Goal: Information Seeking & Learning: Check status

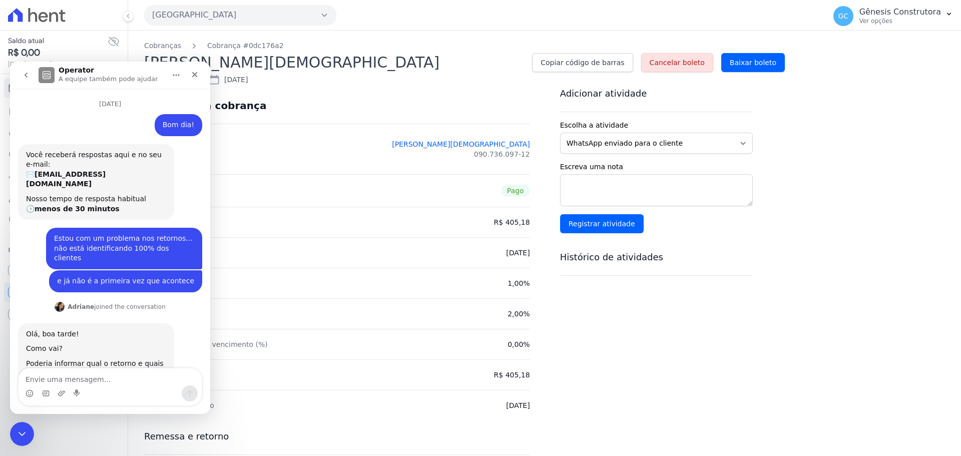
scroll to position [2, 0]
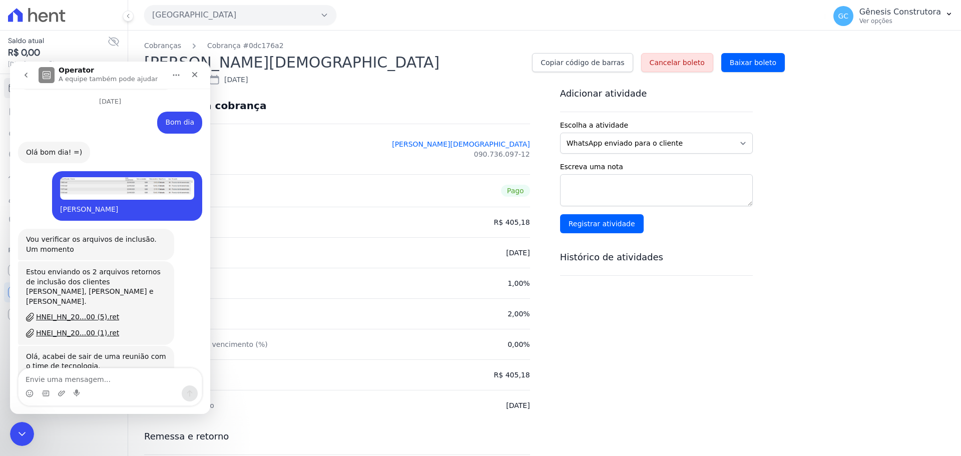
click at [277, 215] on div "Valor R$ 405,18" at bounding box center [337, 222] width 386 height 31
click at [195, 75] on icon "Fechar" at bounding box center [195, 75] width 6 height 6
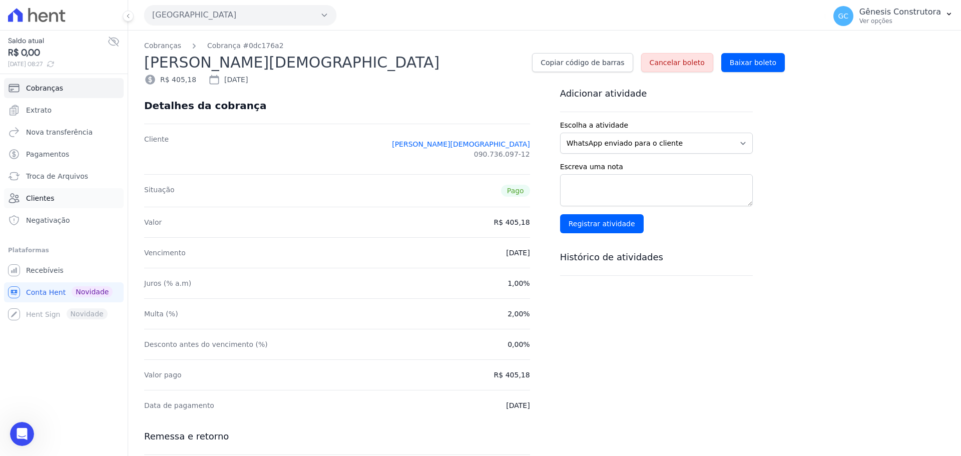
scroll to position [7351, 0]
click at [39, 198] on span "Clientes" at bounding box center [40, 198] width 28 height 10
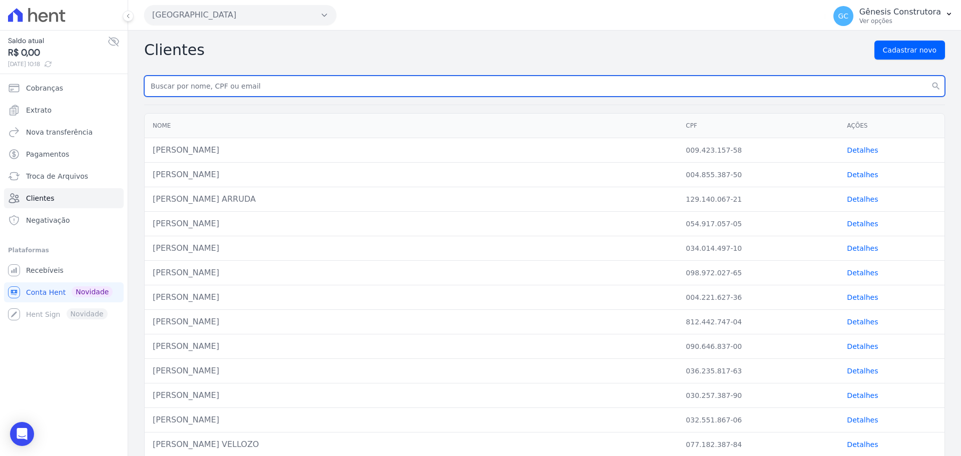
click at [184, 86] on input "text" at bounding box center [544, 86] width 801 height 21
paste input "[PERSON_NAME]"
type input "[PERSON_NAME]"
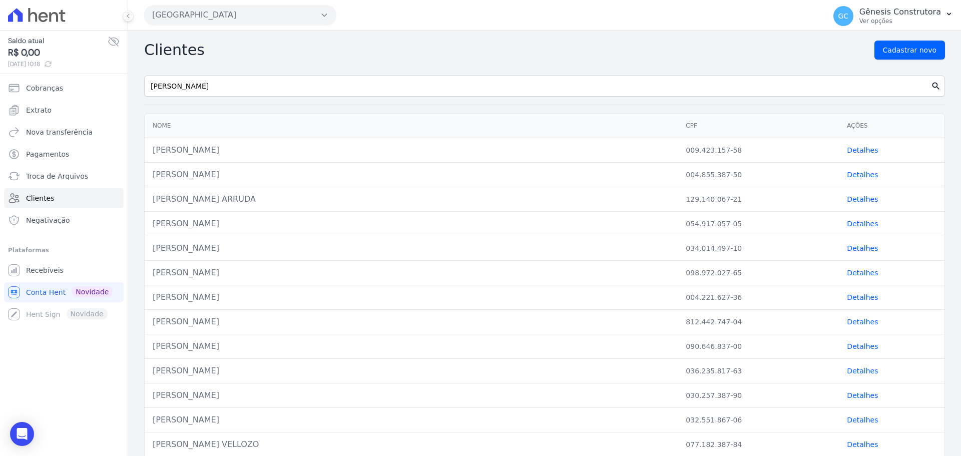
click at [931, 85] on icon "search" at bounding box center [936, 86] width 10 height 10
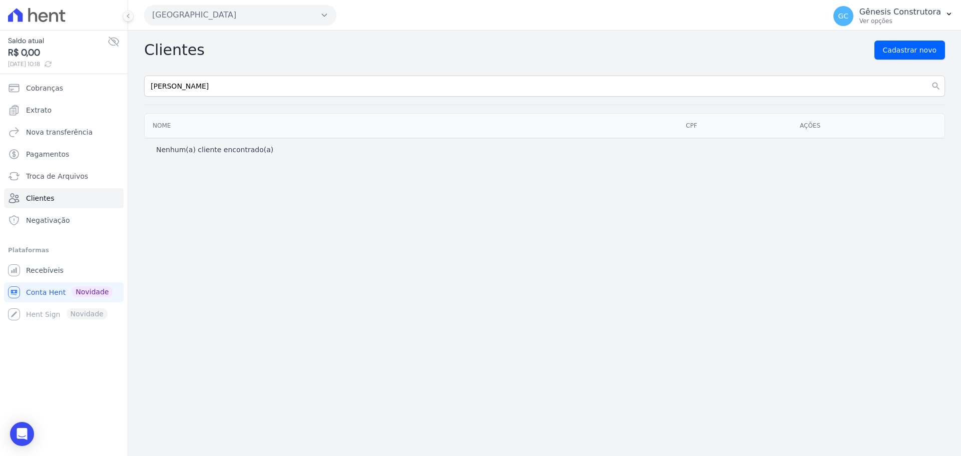
click at [810, 126] on th "Ações" at bounding box center [868, 126] width 153 height 24
click at [290, 11] on button "[GEOGRAPHIC_DATA]" at bounding box center [240, 15] width 192 height 20
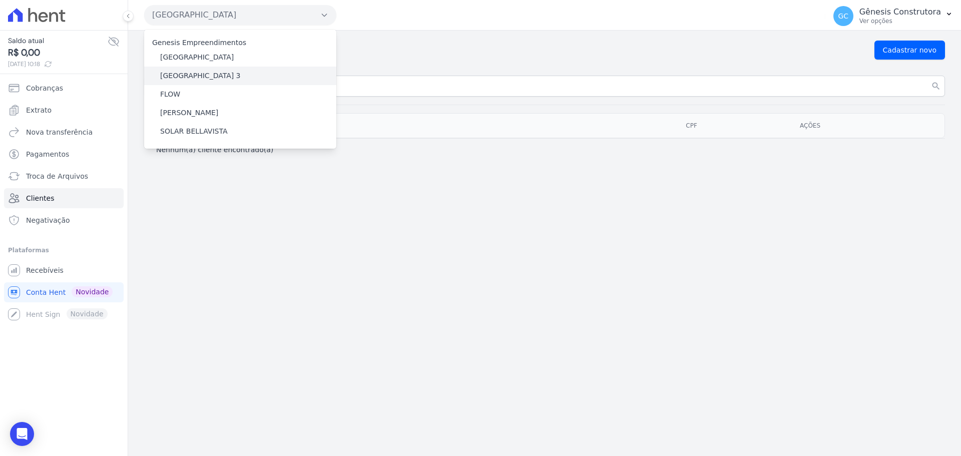
click at [268, 71] on div "[GEOGRAPHIC_DATA] 3" at bounding box center [240, 76] width 192 height 19
click at [349, 195] on div "Clientes Cadastrar novo [PERSON_NAME] search Nome CPF Ações Nenhum(a) cliente e…" at bounding box center [544, 243] width 833 height 425
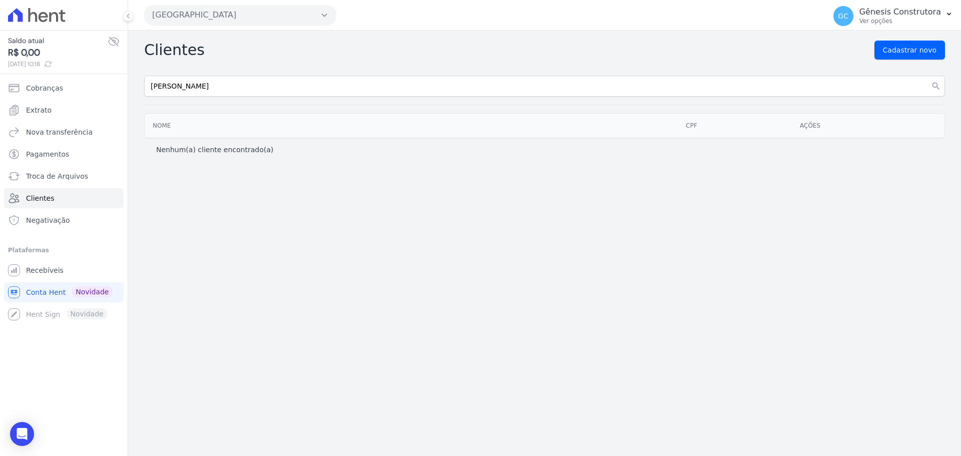
drag, startPoint x: 803, startPoint y: 130, endPoint x: 797, endPoint y: 130, distance: 6.0
click at [801, 130] on th "Ações" at bounding box center [868, 126] width 153 height 24
click at [295, 21] on button "[GEOGRAPHIC_DATA]" at bounding box center [240, 15] width 192 height 20
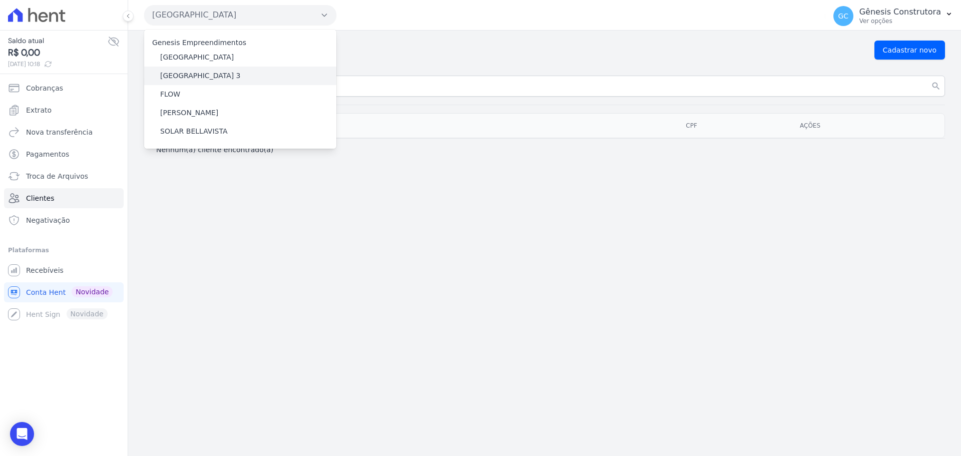
click at [245, 73] on div "[GEOGRAPHIC_DATA] 3" at bounding box center [240, 76] width 192 height 19
click at [200, 72] on label "[GEOGRAPHIC_DATA] 3" at bounding box center [200, 76] width 81 height 11
click at [0, 0] on input "[GEOGRAPHIC_DATA] 3" at bounding box center [0, 0] width 0 height 0
click at [199, 79] on label "[GEOGRAPHIC_DATA] 3" at bounding box center [200, 76] width 81 height 11
click at [0, 0] on input "[GEOGRAPHIC_DATA] 3" at bounding box center [0, 0] width 0 height 0
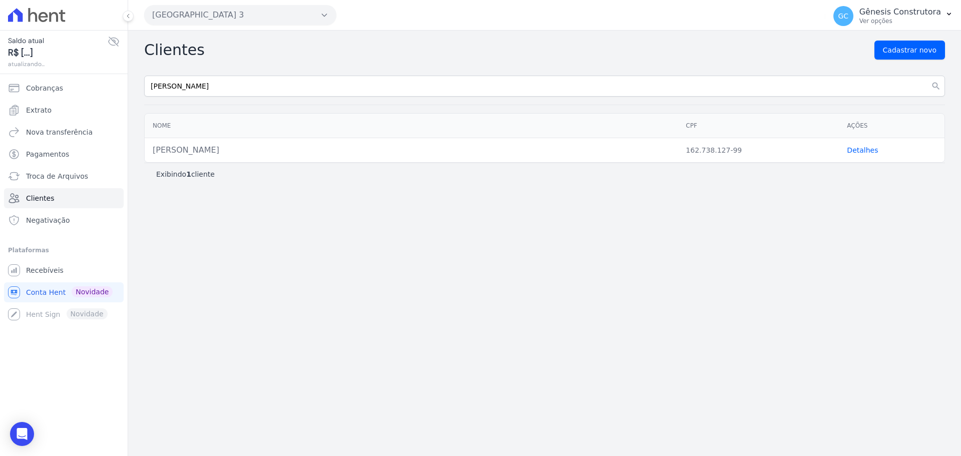
click at [855, 154] on link "Detalhes" at bounding box center [862, 150] width 31 height 8
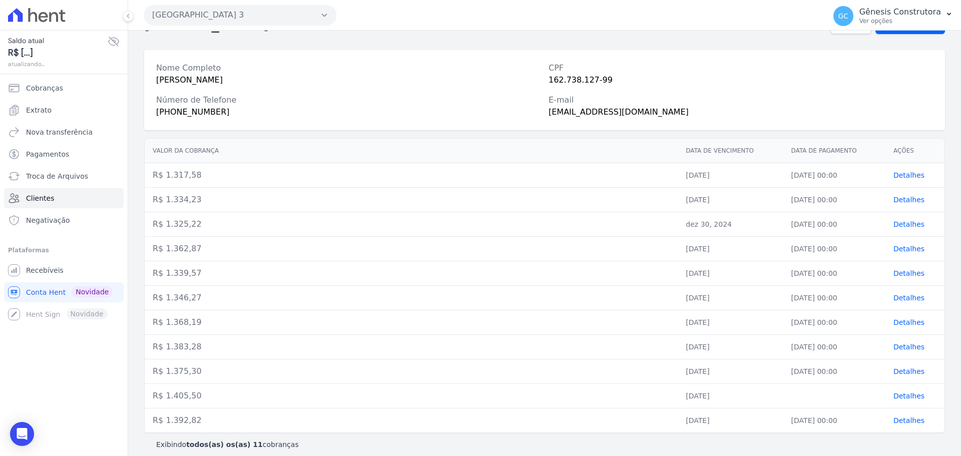
scroll to position [42, 0]
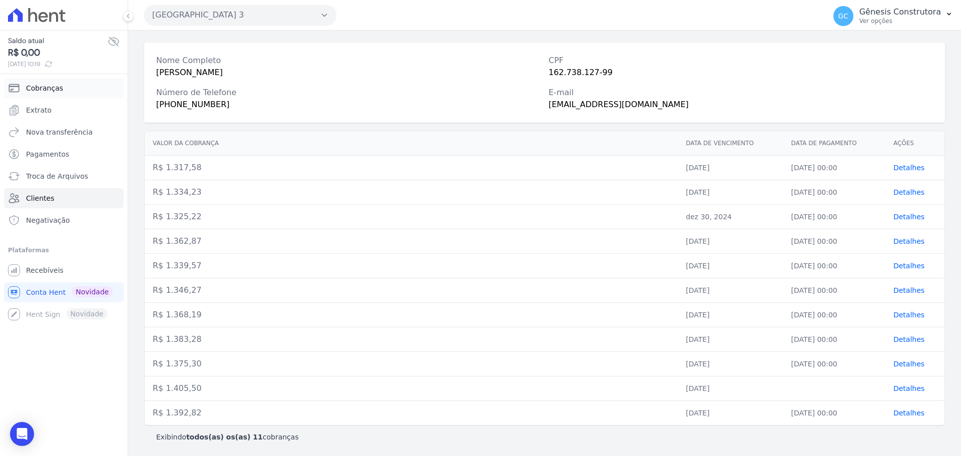
click at [73, 79] on link "Cobranças" at bounding box center [64, 88] width 120 height 20
click at [73, 94] on link "Cobranças" at bounding box center [64, 88] width 120 height 20
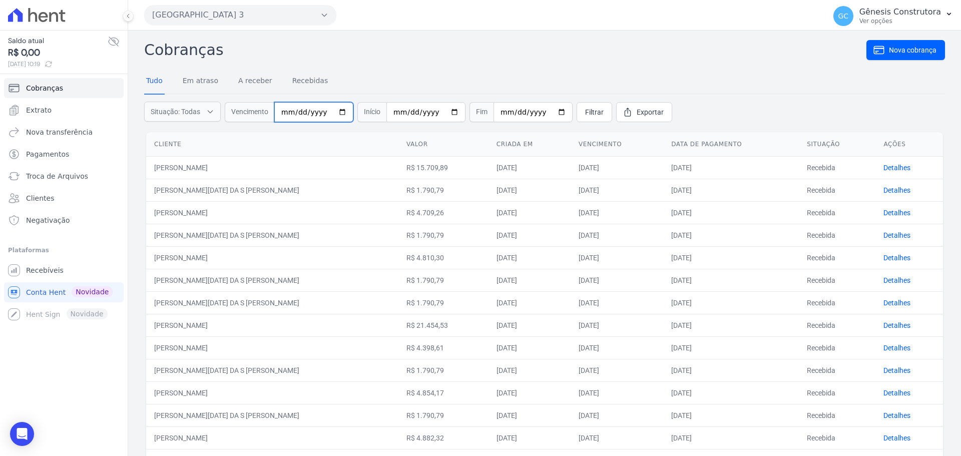
click at [285, 112] on input "date" at bounding box center [313, 112] width 79 height 20
type input "[DATE]"
click at [585, 115] on span "Filtrar" at bounding box center [594, 112] width 19 height 10
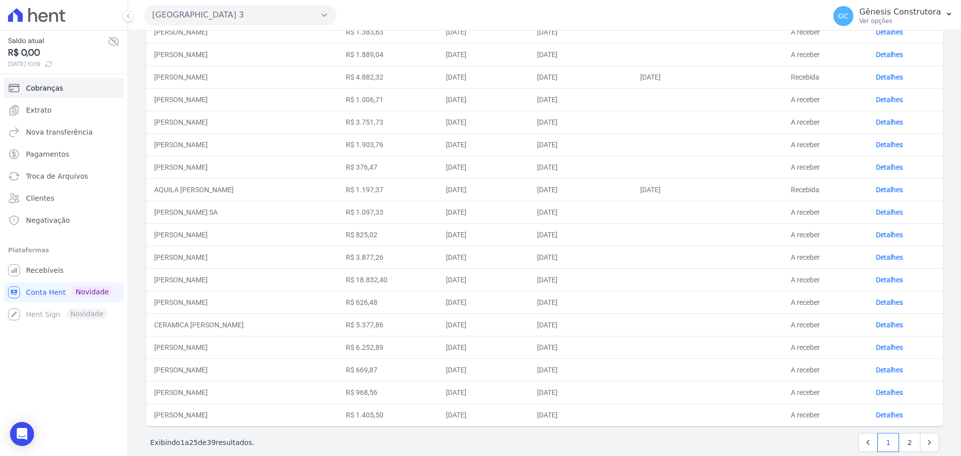
scroll to position [309, 0]
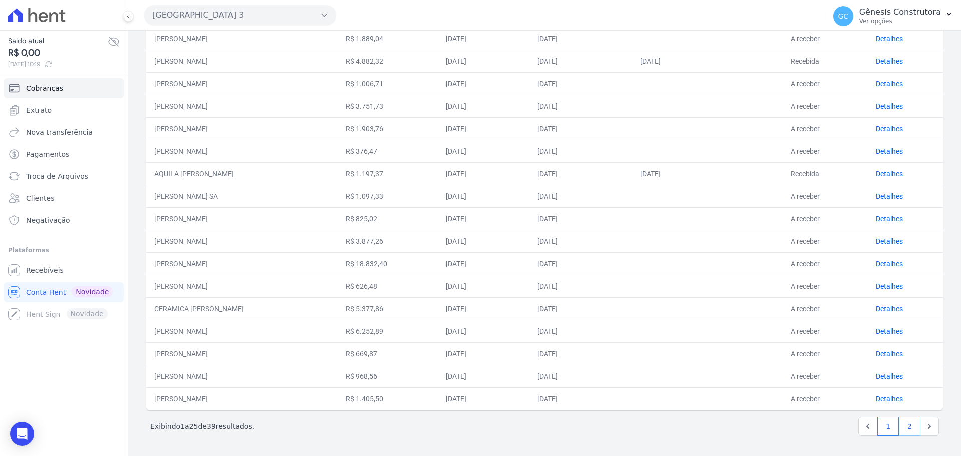
click at [901, 427] on link "2" at bounding box center [910, 426] width 22 height 19
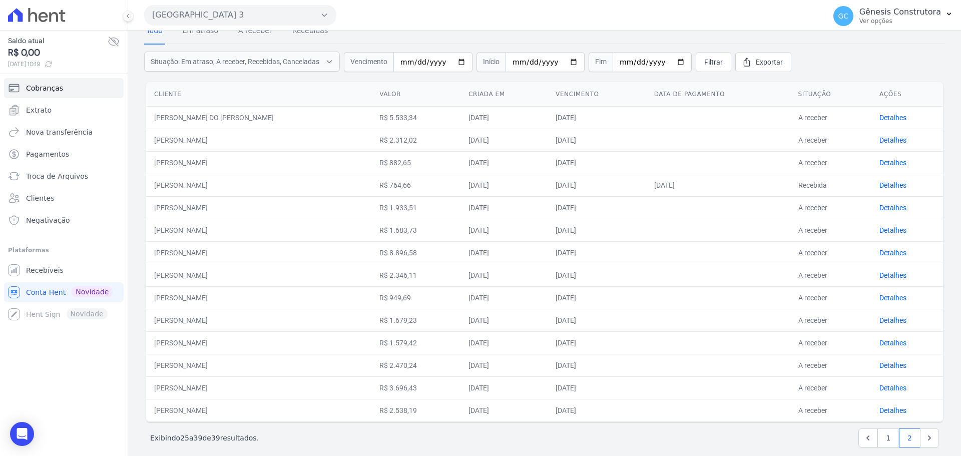
scroll to position [62, 0]
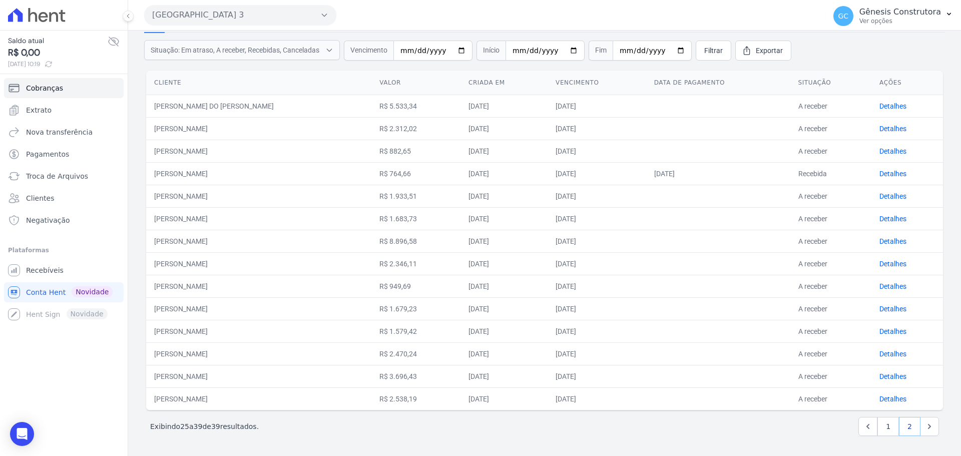
click at [901, 428] on link "2" at bounding box center [910, 426] width 22 height 19
click at [882, 427] on link "1" at bounding box center [888, 426] width 22 height 19
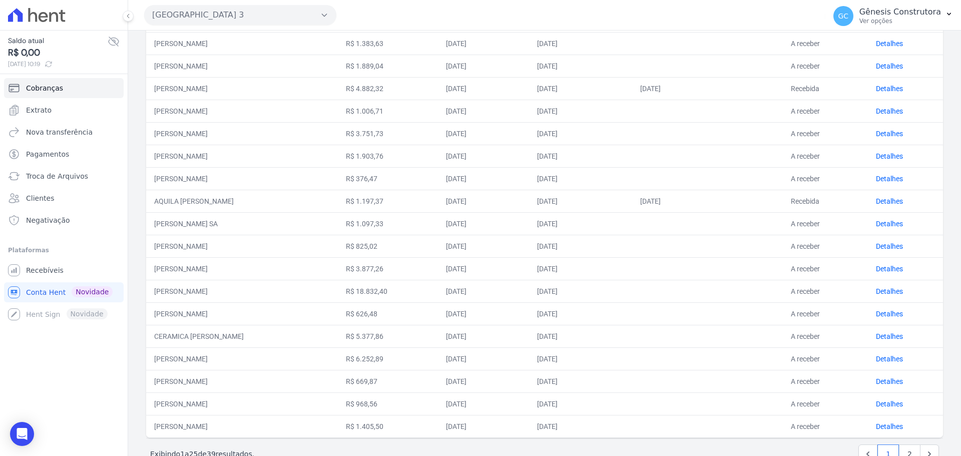
scroll to position [309, 0]
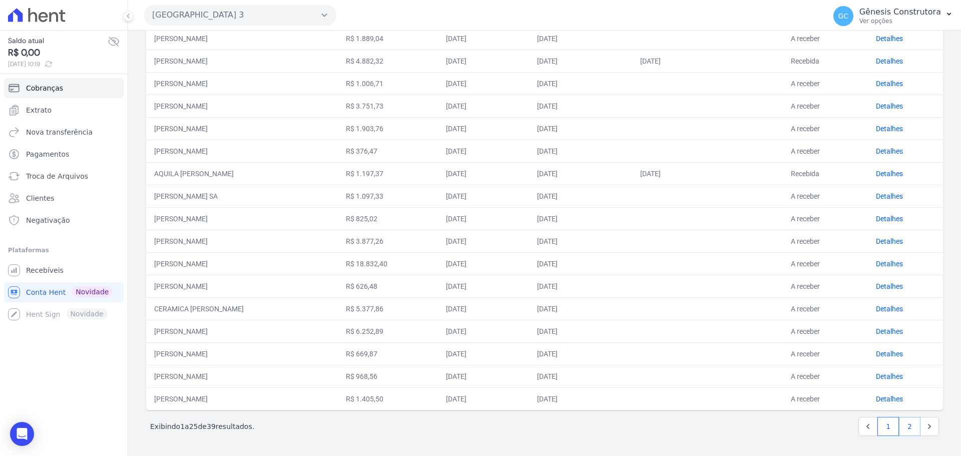
click at [900, 427] on link "2" at bounding box center [910, 426] width 22 height 19
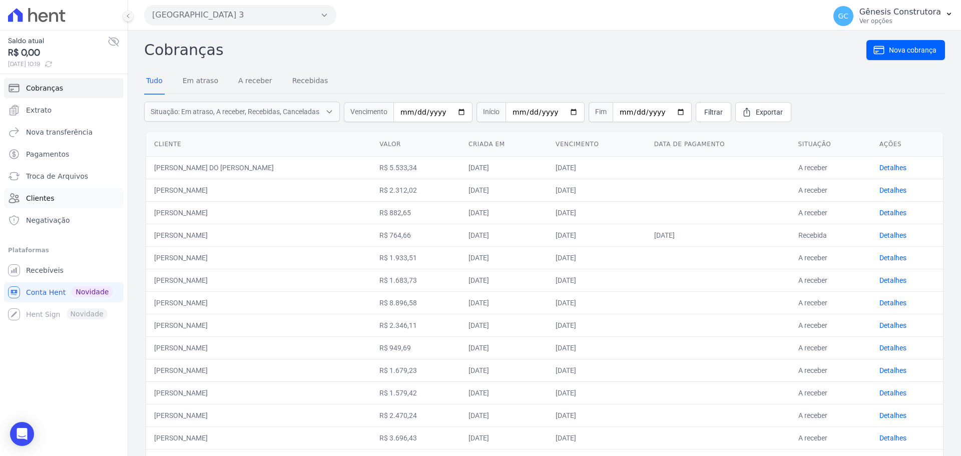
click at [65, 199] on link "Clientes" at bounding box center [64, 198] width 120 height 20
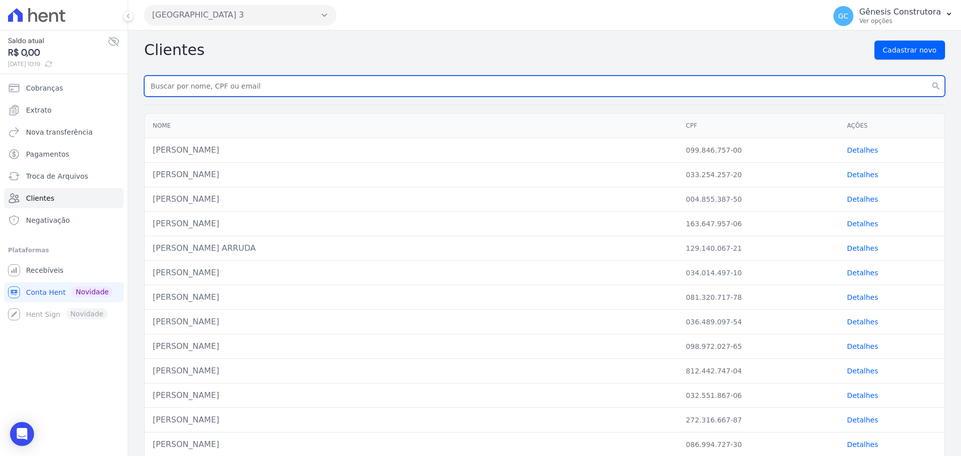
click at [226, 85] on input "text" at bounding box center [544, 86] width 801 height 21
paste input "[PERSON_NAME]"
type input "[PERSON_NAME]"
click at [927, 76] on button "search" at bounding box center [936, 86] width 18 height 21
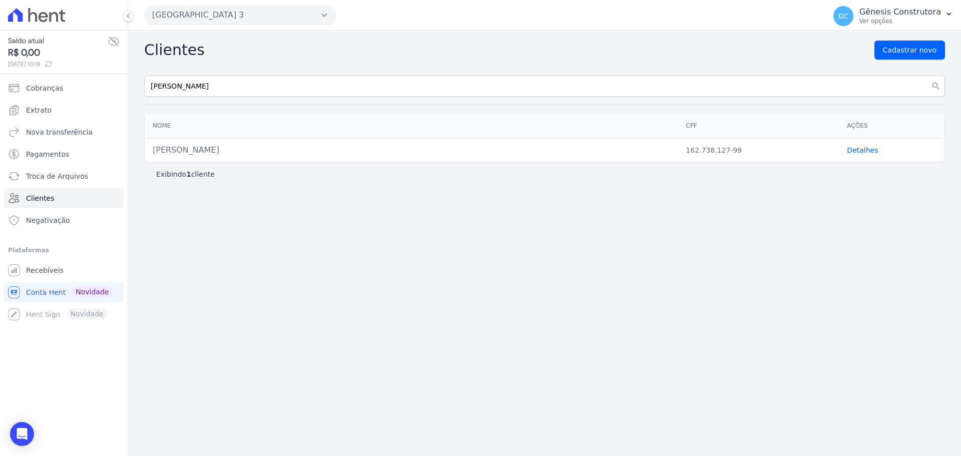
click at [851, 151] on link "Detalhes" at bounding box center [862, 150] width 31 height 8
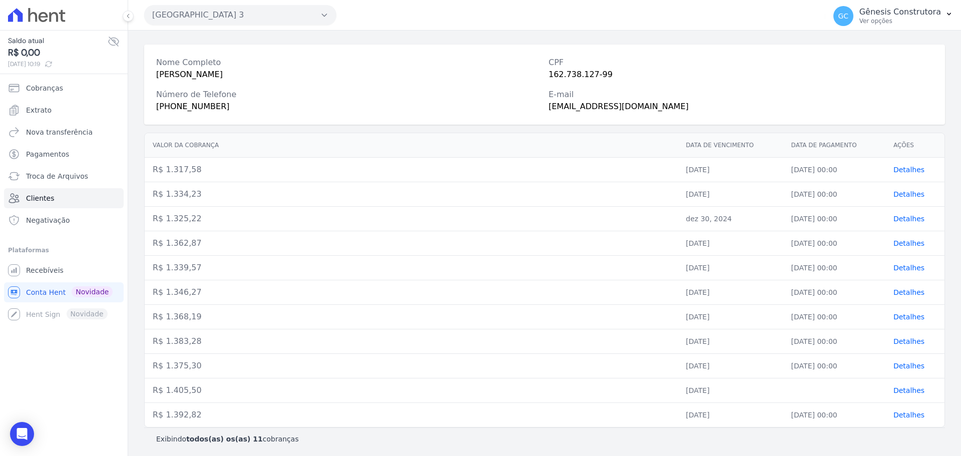
scroll to position [42, 0]
click at [902, 390] on span "Detalhes" at bounding box center [908, 388] width 31 height 8
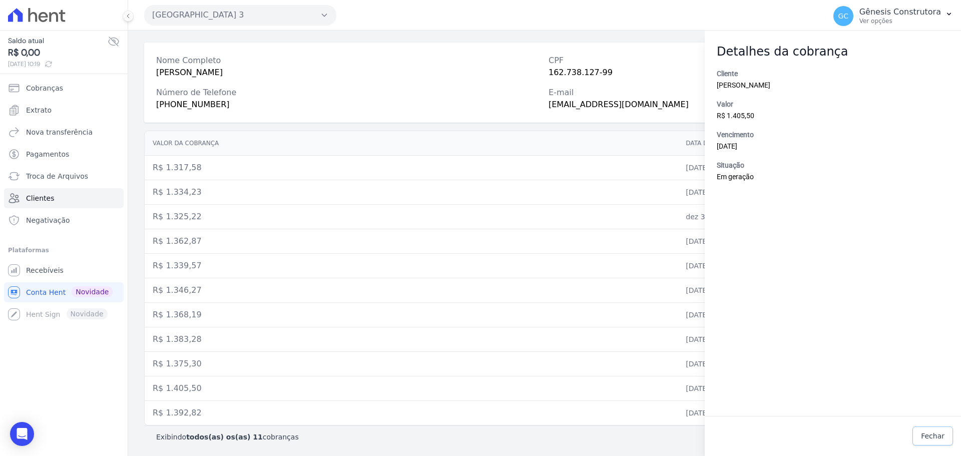
click at [934, 437] on span "Fechar" at bounding box center [933, 436] width 24 height 10
